Goal: Information Seeking & Learning: Learn about a topic

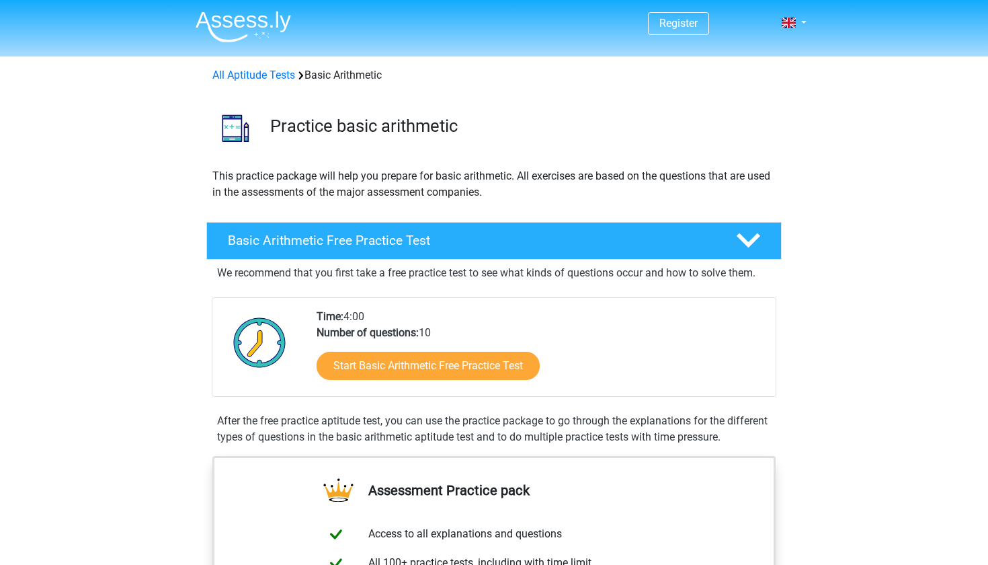
scroll to position [196, 0]
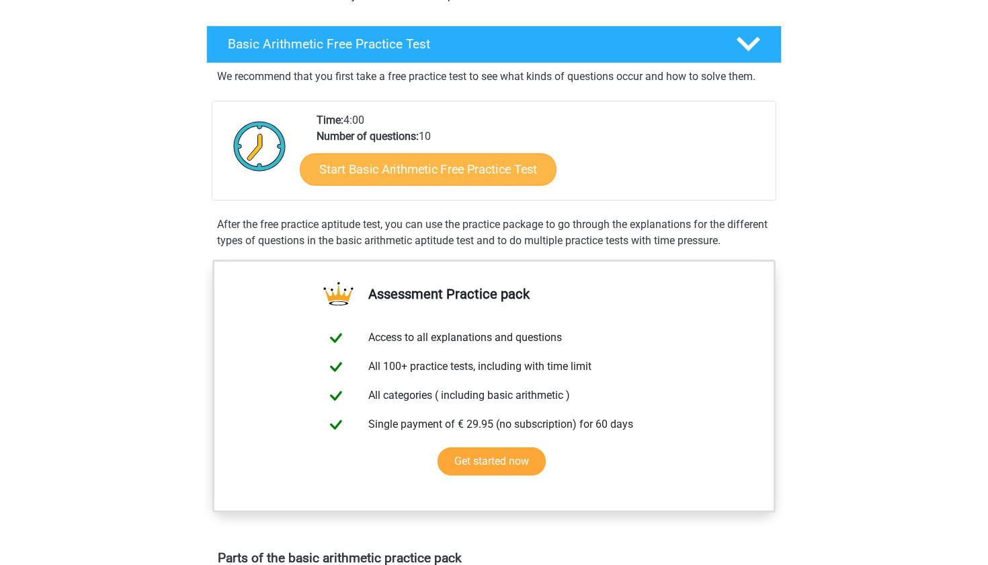
click at [473, 179] on link "Start Basic Arithmetic Free Practice Test" at bounding box center [428, 169] width 257 height 32
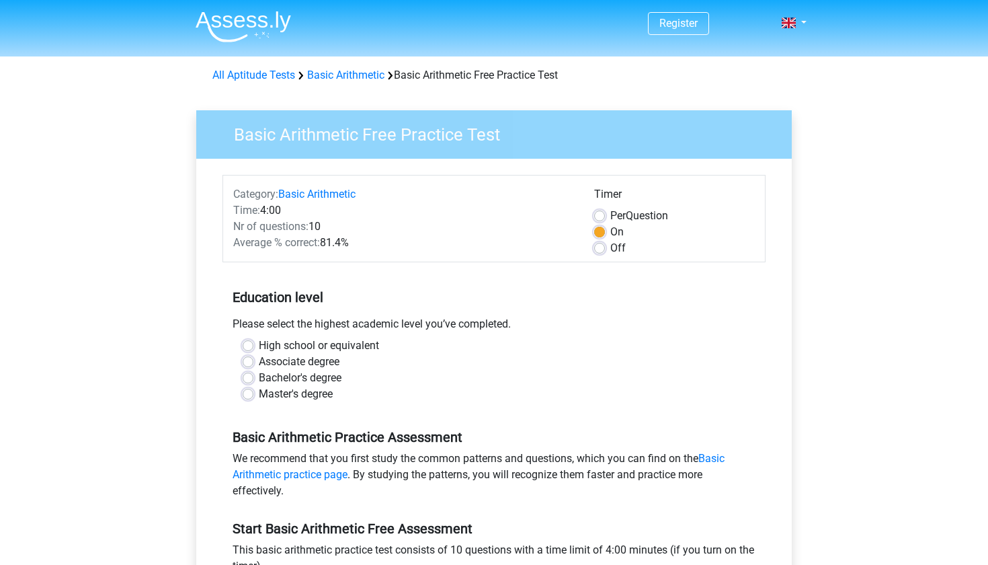
scroll to position [44, 0]
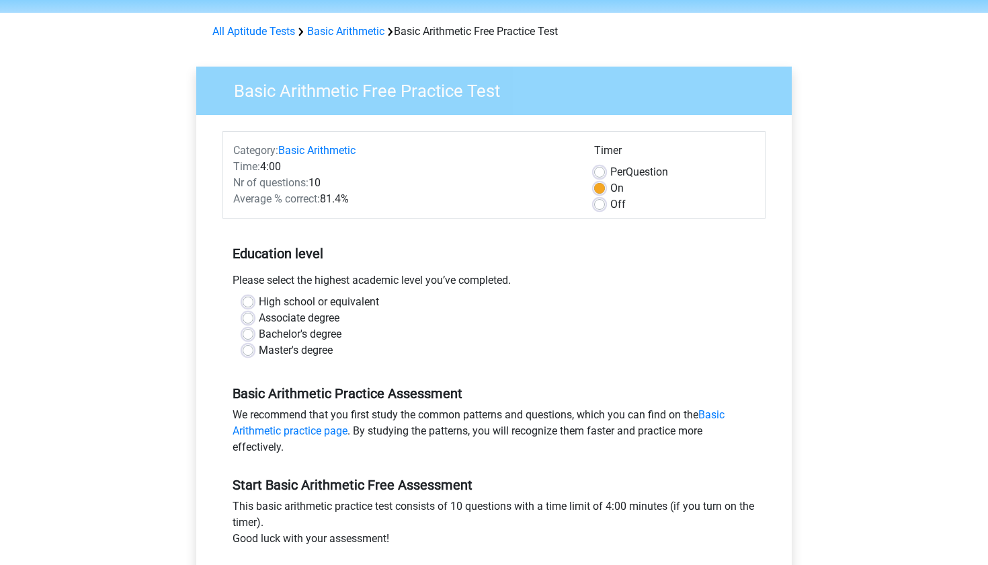
click at [302, 333] on label "Bachelor's degree" at bounding box center [300, 334] width 83 height 16
click at [253, 333] on input "Bachelor's degree" at bounding box center [248, 332] width 11 height 13
radio input "true"
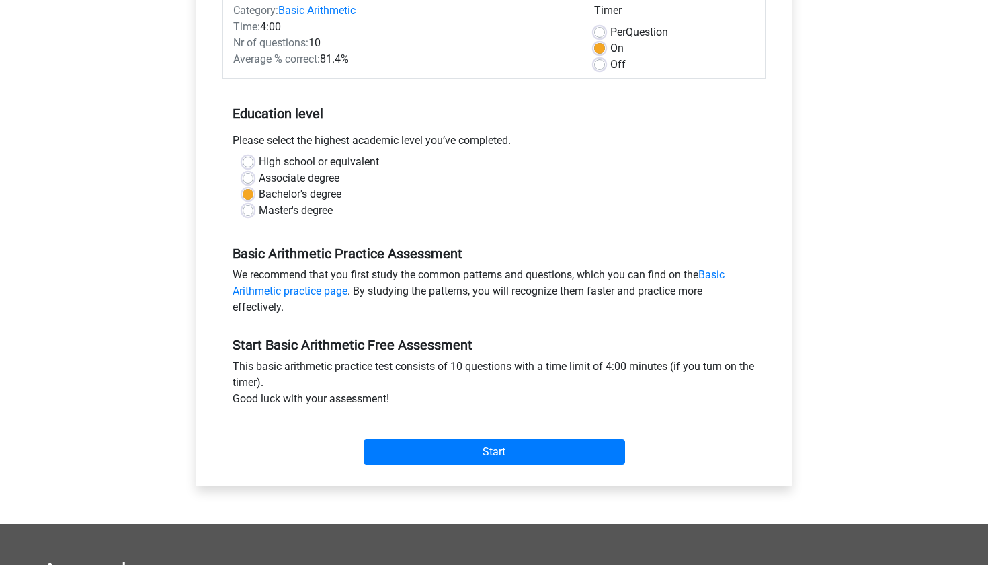
scroll to position [255, 0]
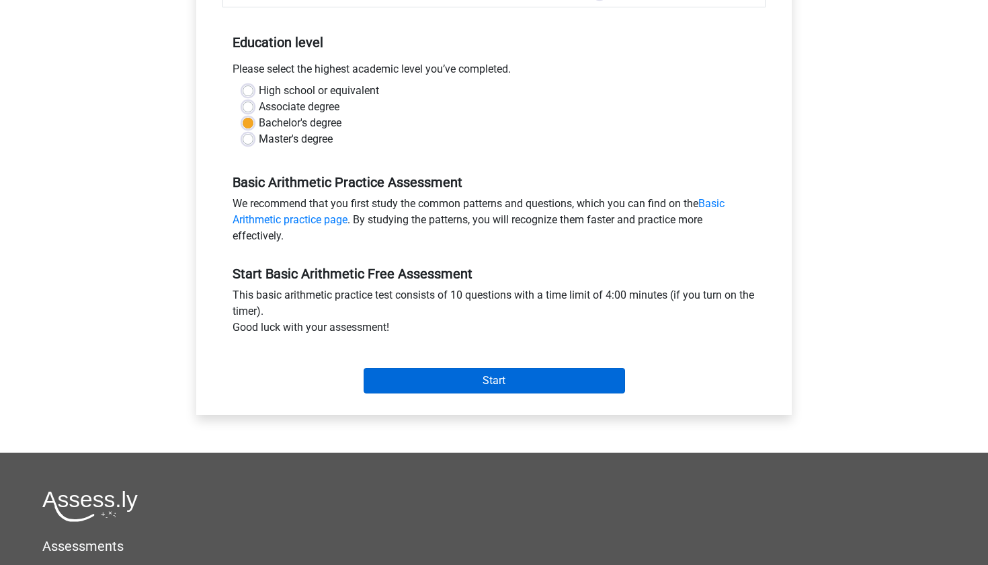
click at [446, 384] on input "Start" at bounding box center [494, 381] width 261 height 26
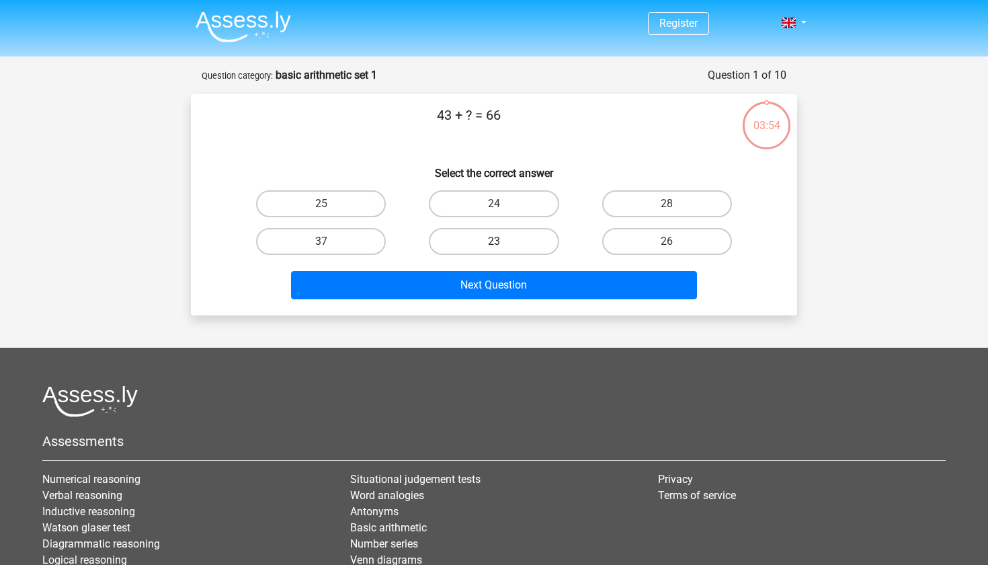
click at [494, 235] on label "23" at bounding box center [494, 241] width 130 height 27
click at [494, 241] on input "23" at bounding box center [498, 245] width 9 height 9
radio input "true"
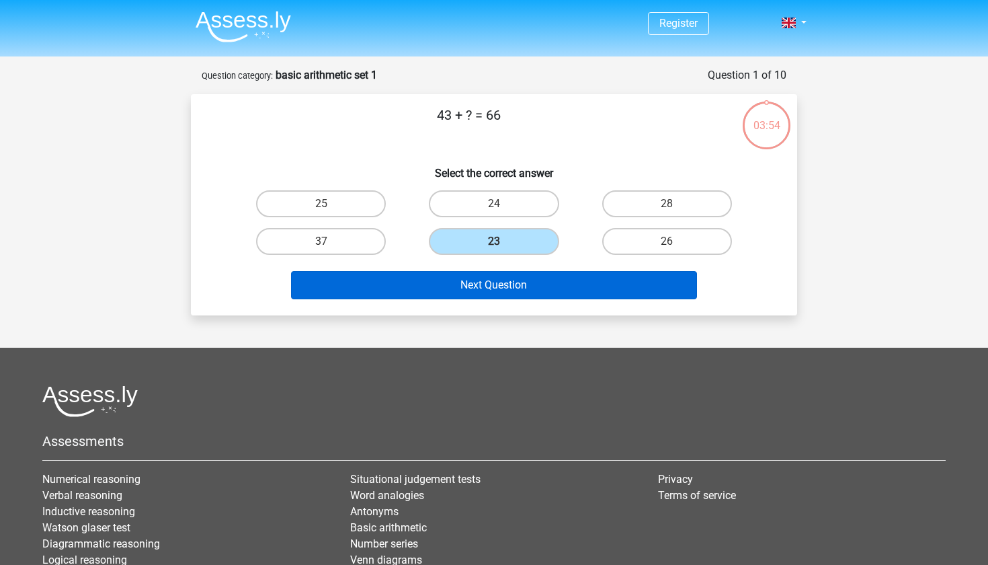
click at [501, 281] on button "Next Question" at bounding box center [494, 285] width 407 height 28
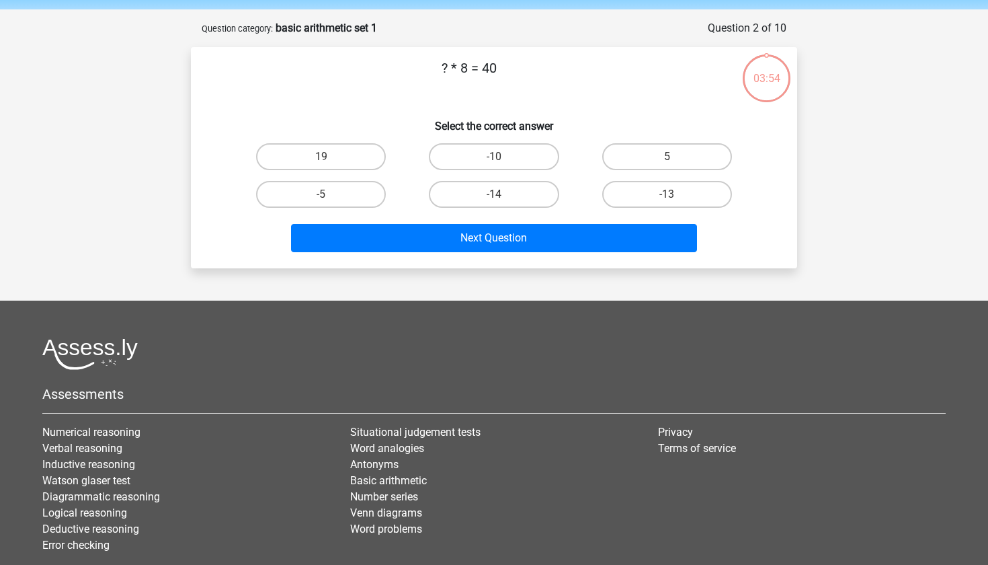
scroll to position [47, 0]
click at [676, 152] on label "5" at bounding box center [667, 156] width 130 height 27
click at [676, 157] on input "5" at bounding box center [671, 161] width 9 height 9
radio input "true"
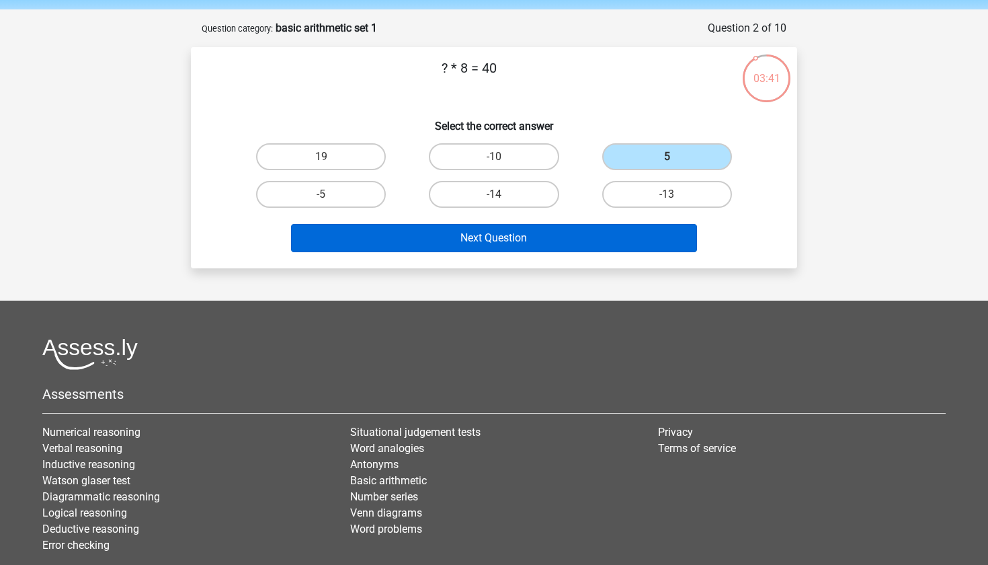
click at [589, 230] on button "Next Question" at bounding box center [494, 238] width 407 height 28
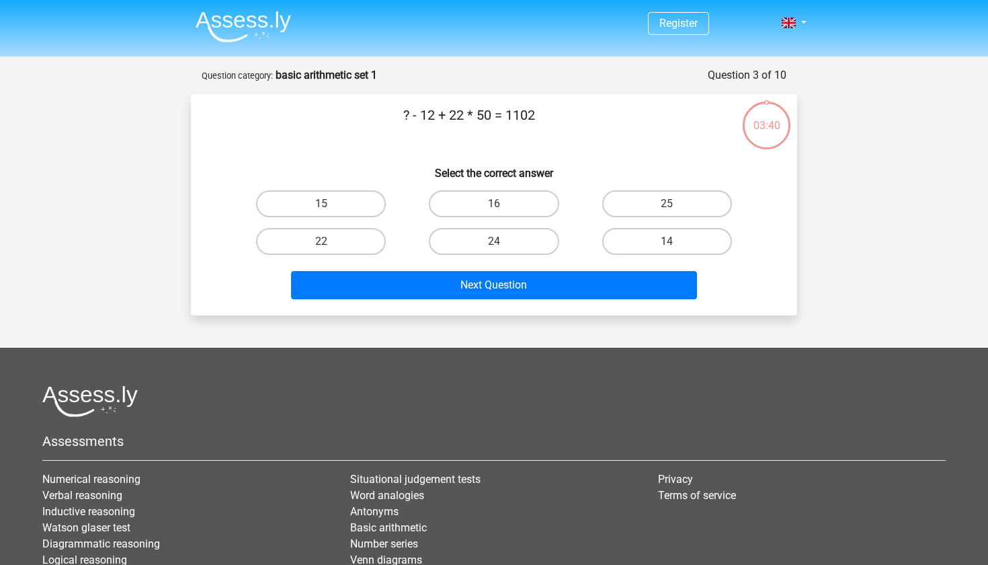
scroll to position [0, 0]
click at [652, 247] on label "14" at bounding box center [667, 241] width 130 height 27
click at [667, 247] on input "14" at bounding box center [671, 245] width 9 height 9
radio input "true"
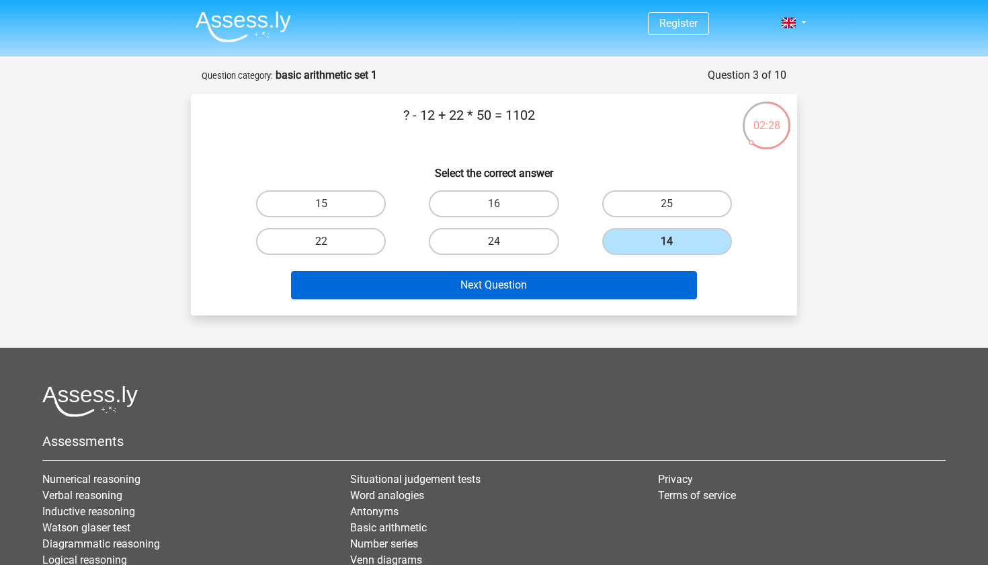
click at [616, 280] on button "Next Question" at bounding box center [494, 285] width 407 height 28
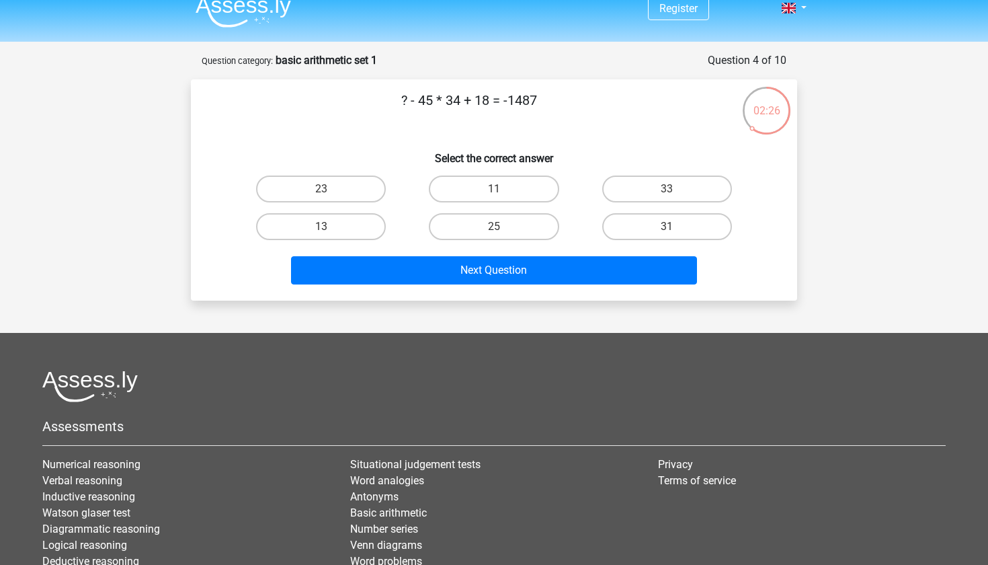
scroll to position [13, 0]
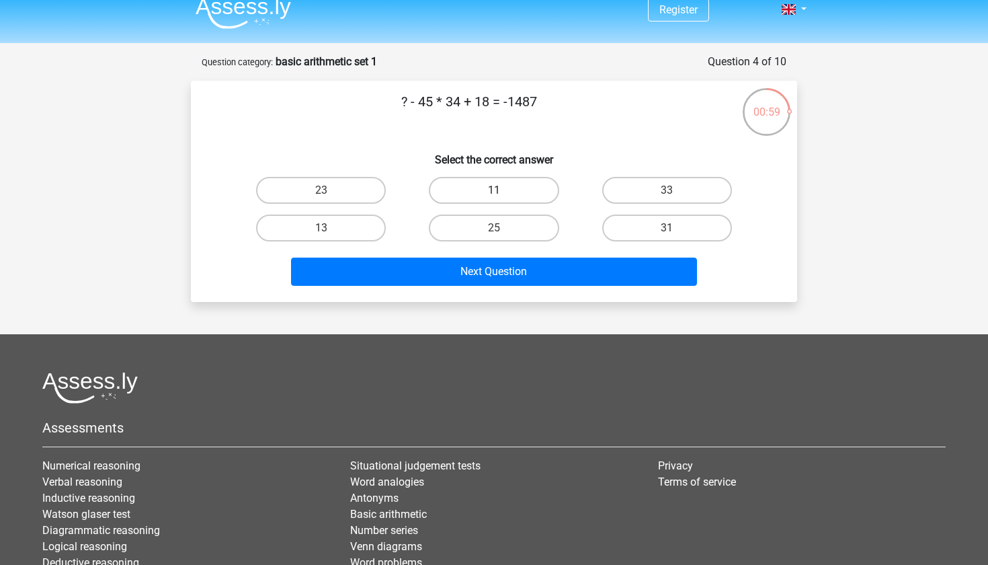
click at [485, 189] on label "11" at bounding box center [494, 190] width 130 height 27
click at [494, 190] on input "11" at bounding box center [498, 194] width 9 height 9
radio input "true"
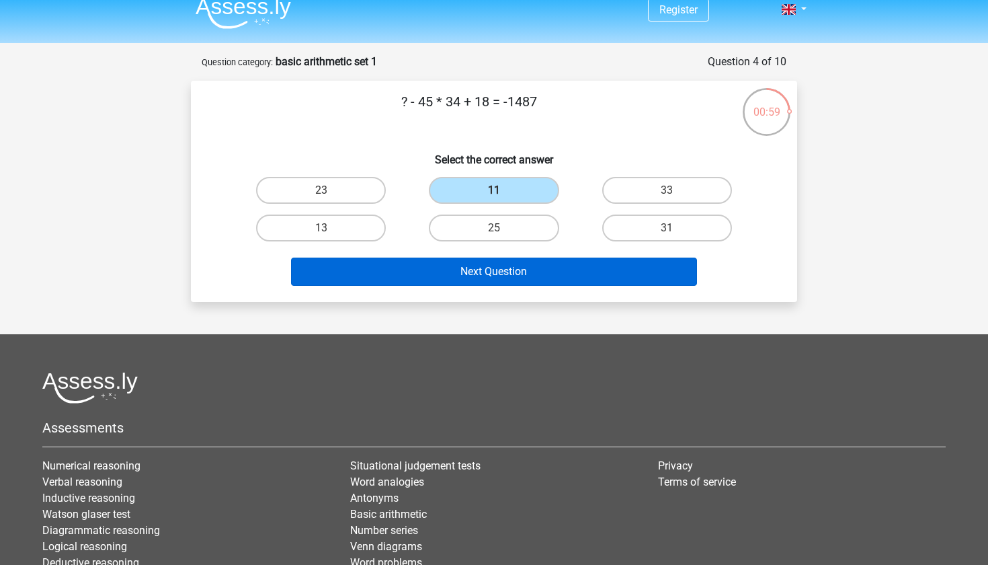
click at [526, 279] on button "Next Question" at bounding box center [494, 271] width 407 height 28
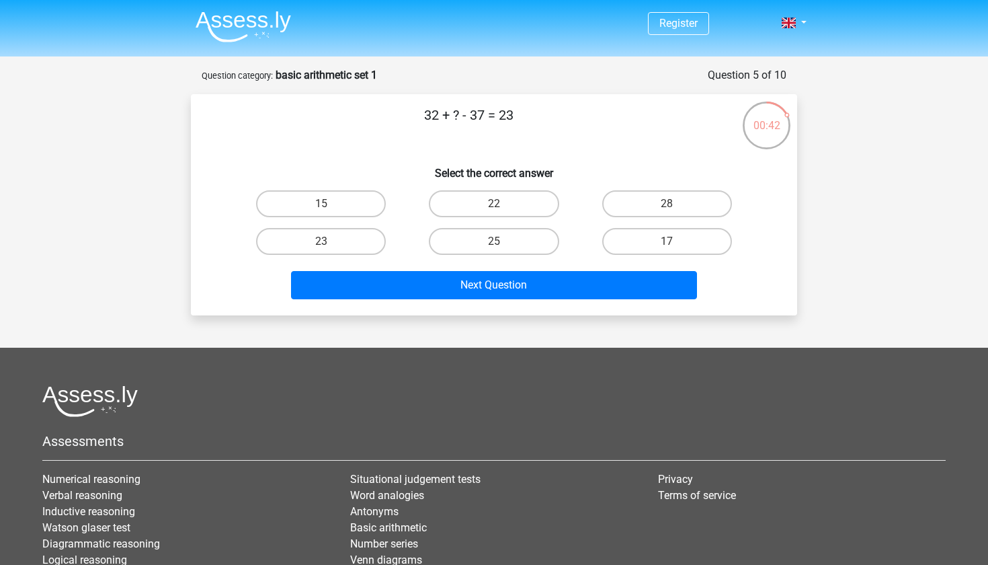
scroll to position [0, 0]
